Goal: Information Seeking & Learning: Learn about a topic

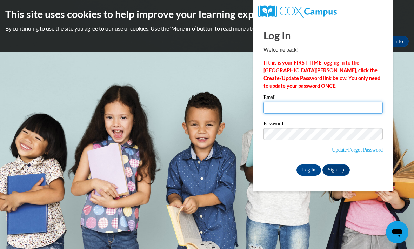
type input "alayna.hidalgo@langston.edu"
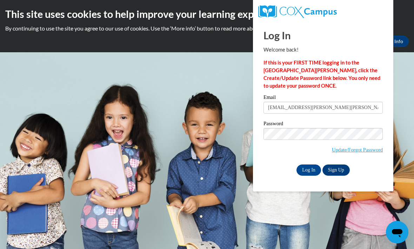
click at [309, 170] on input "Log In" at bounding box center [309, 170] width 25 height 11
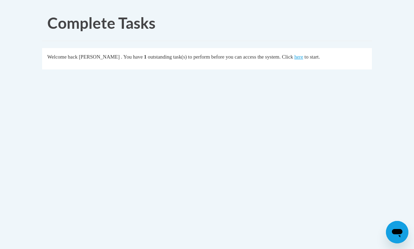
click at [295, 54] on link "here" at bounding box center [299, 57] width 9 height 6
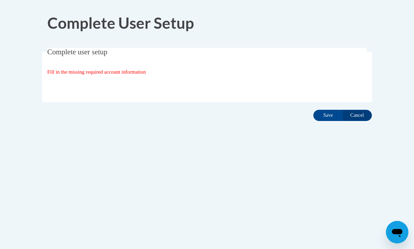
click at [331, 117] on input "Save" at bounding box center [328, 115] width 29 height 11
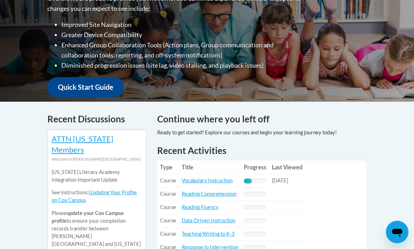
scroll to position [226, 0]
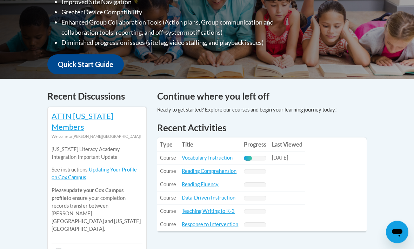
click at [205, 155] on link "Vocabulary Instruction" at bounding box center [207, 158] width 51 height 6
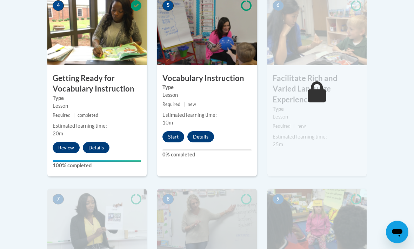
scroll to position [434, 0]
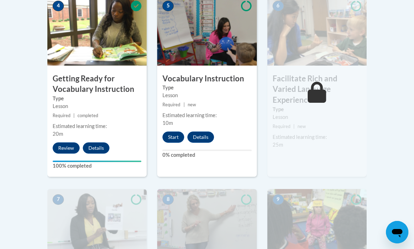
click at [174, 136] on button "Start" at bounding box center [174, 137] width 22 height 11
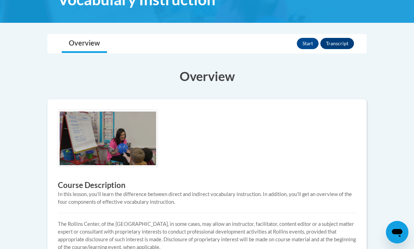
scroll to position [121, 0]
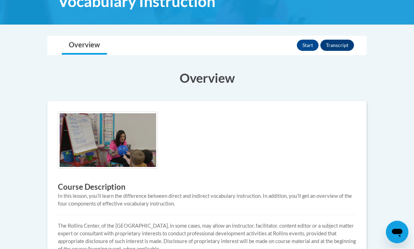
click at [310, 44] on button "Start" at bounding box center [308, 45] width 22 height 11
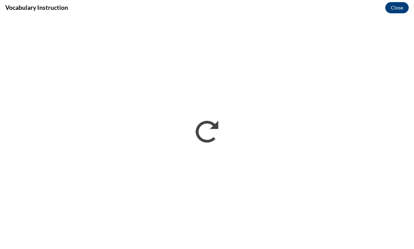
scroll to position [0, 0]
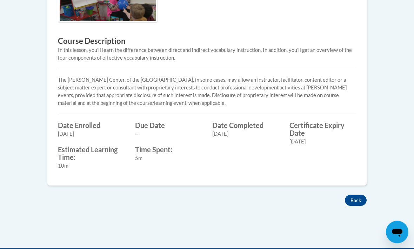
click at [362, 198] on button "Back" at bounding box center [356, 200] width 22 height 11
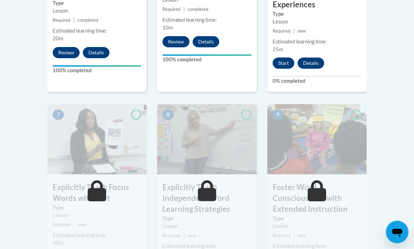
scroll to position [530, 0]
click at [276, 58] on button "Start" at bounding box center [284, 63] width 22 height 11
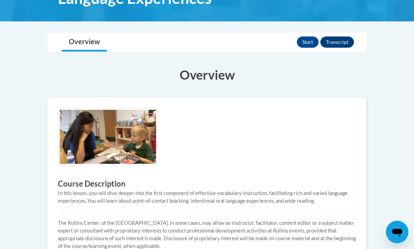
scroll to position [143, 0]
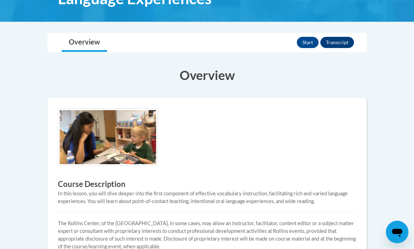
click at [303, 40] on button "Start" at bounding box center [308, 42] width 22 height 11
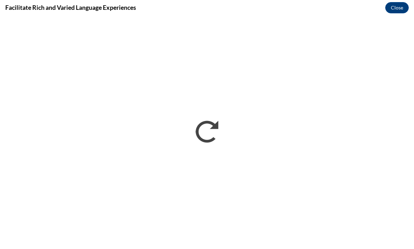
scroll to position [0, 0]
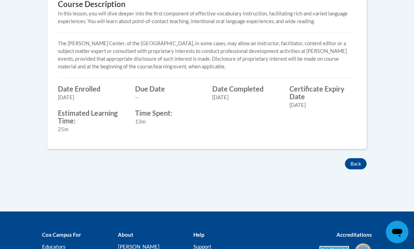
scroll to position [323, 0]
click at [360, 164] on button "Back" at bounding box center [356, 163] width 22 height 11
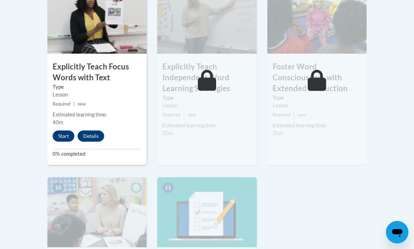
scroll to position [643, 0]
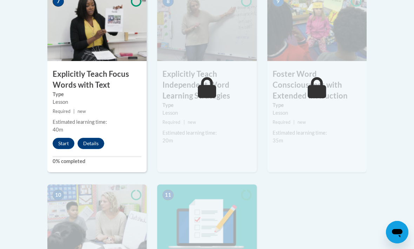
click at [64, 138] on button "Start" at bounding box center [64, 143] width 22 height 11
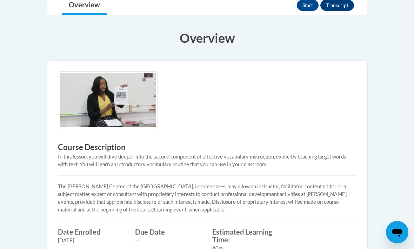
scroll to position [168, 0]
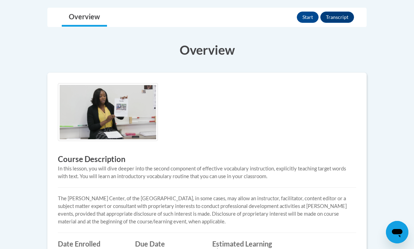
click at [318, 17] on button "Start" at bounding box center [308, 17] width 22 height 11
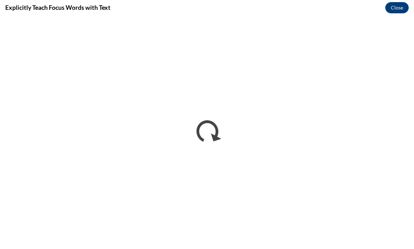
scroll to position [0, 0]
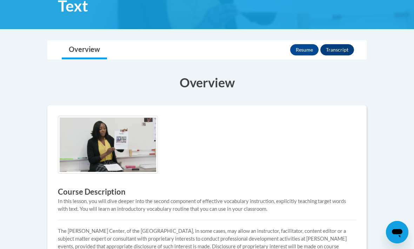
scroll to position [133, 0]
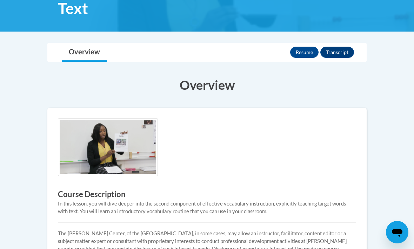
click at [304, 50] on button "Resume" at bounding box center [304, 52] width 28 height 11
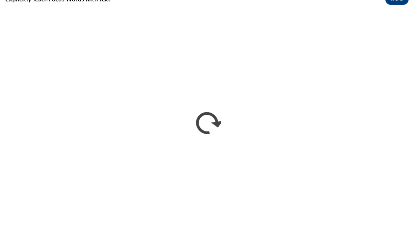
scroll to position [0, 0]
